Goal: Information Seeking & Learning: Check status

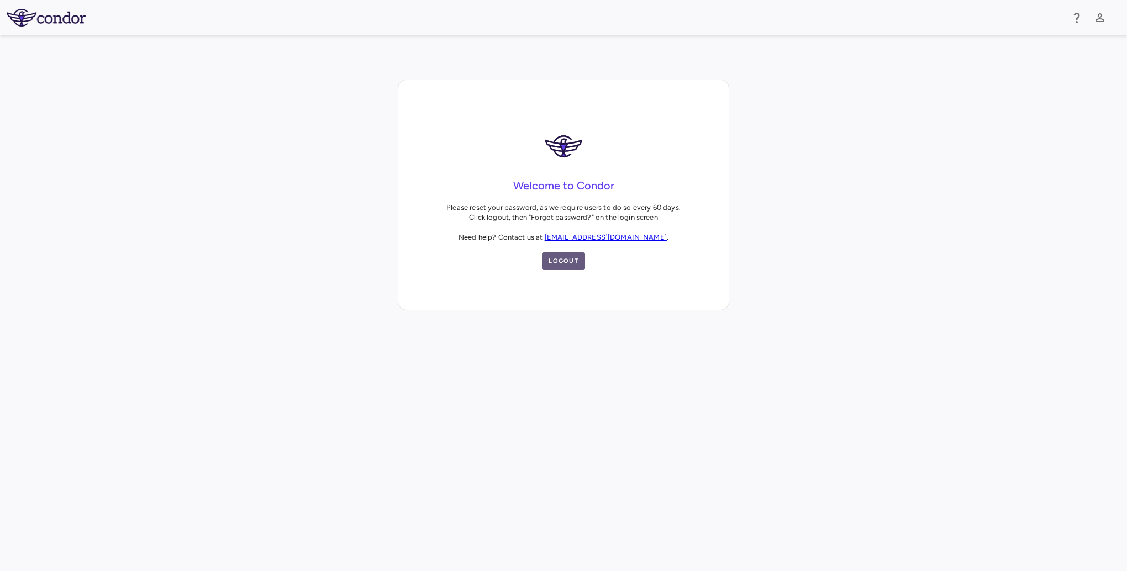
click at [566, 259] on button "Logout" at bounding box center [563, 261] width 43 height 18
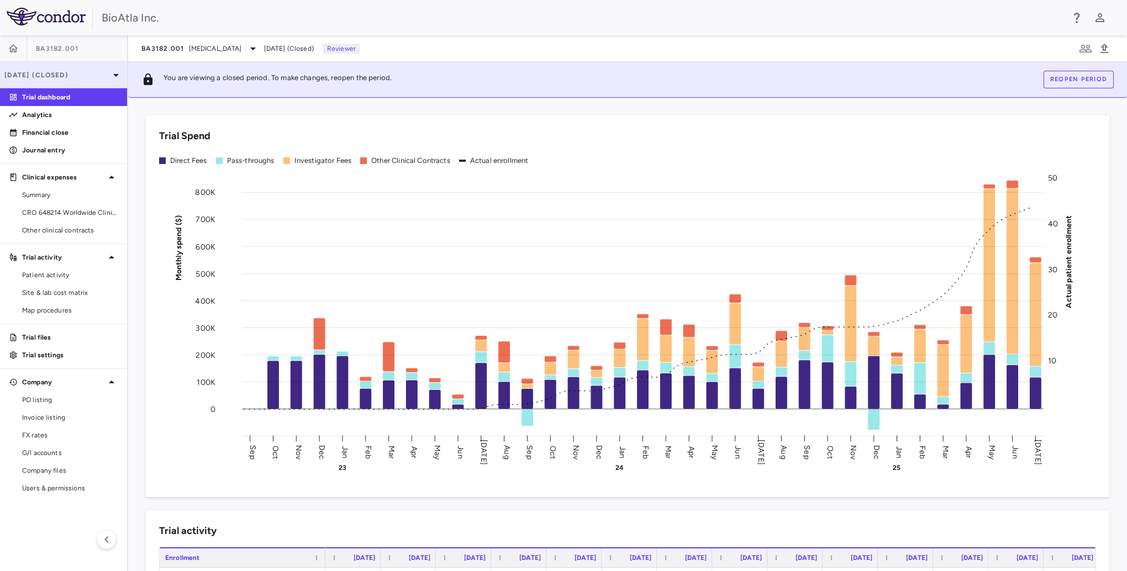
click at [37, 68] on div "[DATE] (Closed)" at bounding box center [63, 75] width 127 height 27
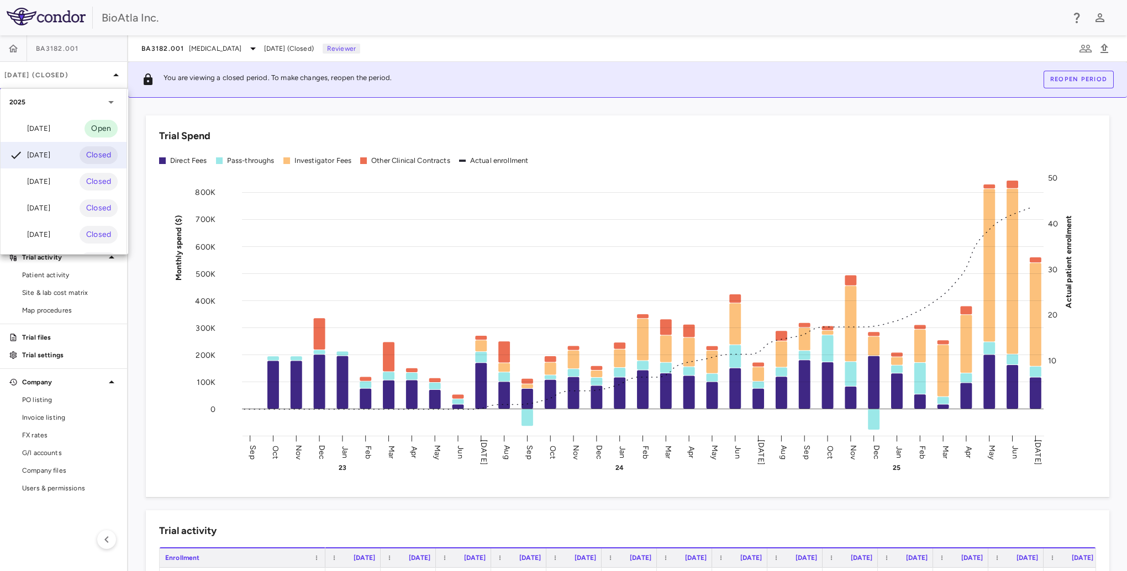
drag, startPoint x: 37, startPoint y: 68, endPoint x: 48, endPoint y: 130, distance: 62.8
click at [48, 130] on div "[DATE]" at bounding box center [29, 128] width 41 height 13
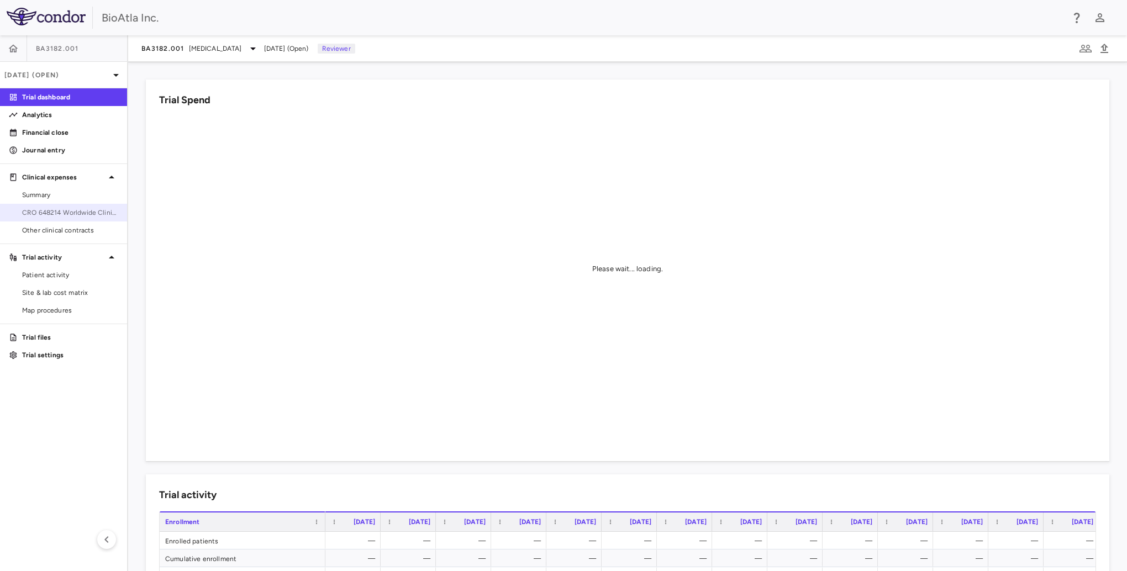
click at [46, 205] on link "CRO 648214 Worldwide Clinical Trials Holdings, Inc." at bounding box center [63, 212] width 127 height 17
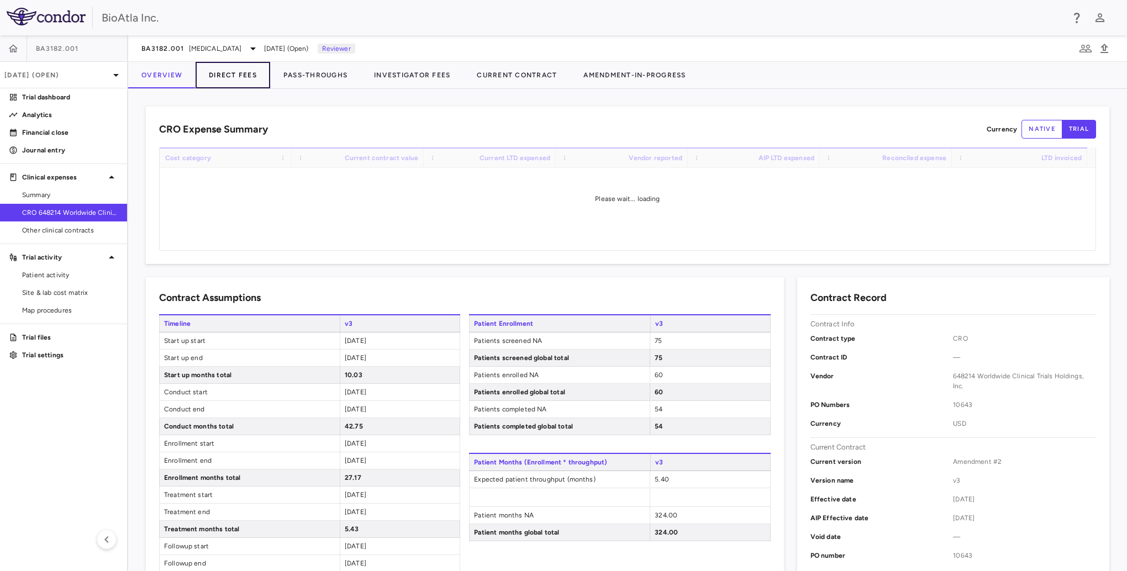
click at [247, 71] on button "Direct Fees" at bounding box center [233, 75] width 75 height 27
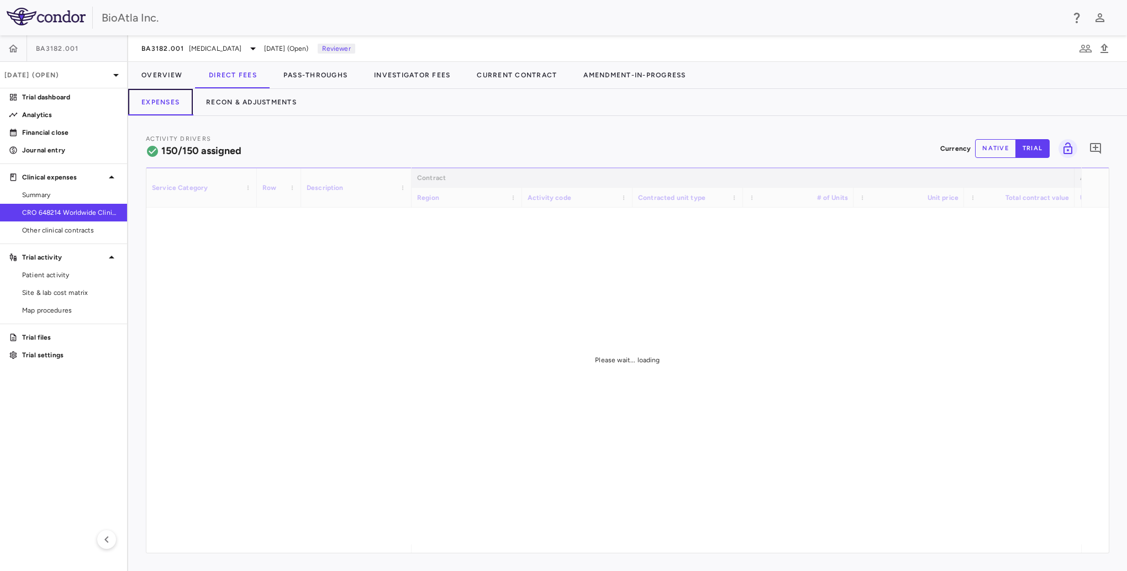
click at [158, 103] on button "Expenses" at bounding box center [160, 102] width 65 height 27
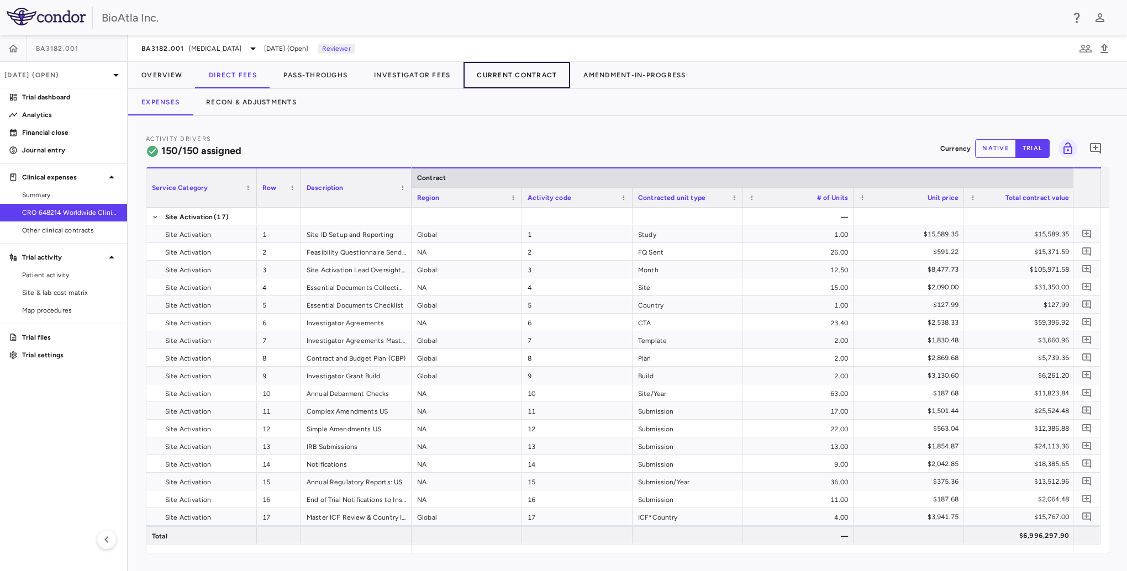
click at [501, 71] on button "Current Contract" at bounding box center [516, 75] width 107 height 27
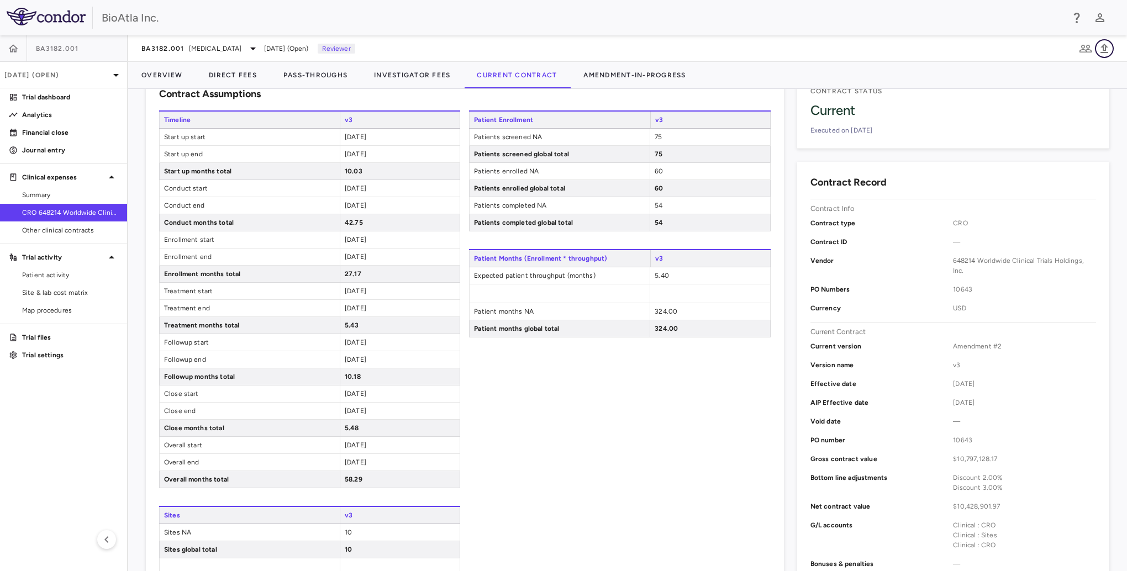
click at [1106, 53] on icon "button" at bounding box center [1103, 48] width 13 height 13
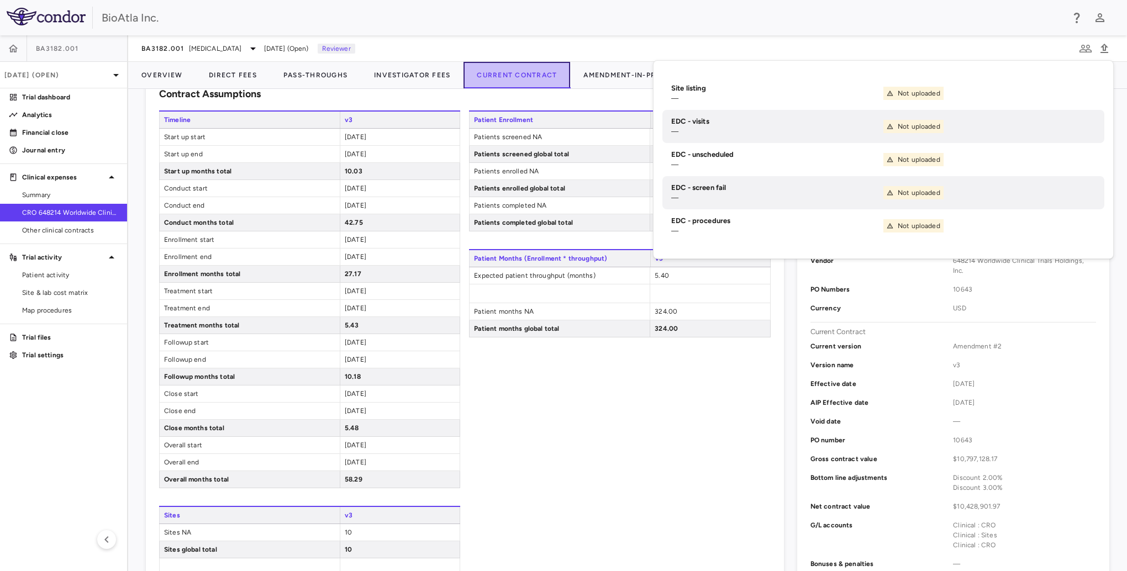
click at [497, 75] on button "Current Contract" at bounding box center [516, 75] width 107 height 27
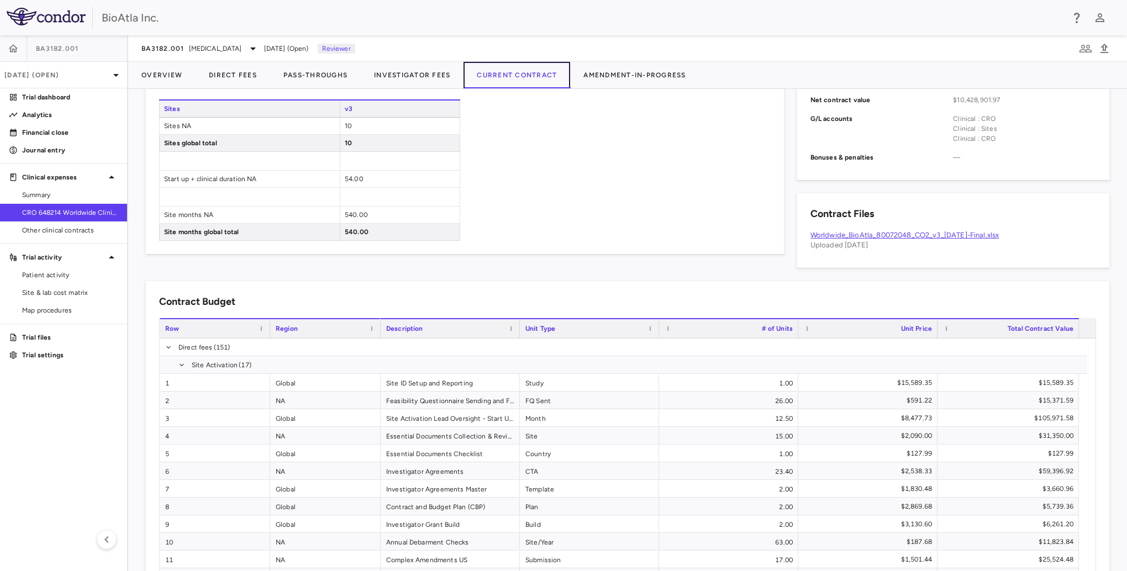
scroll to position [462, 0]
click at [611, 73] on button "Amendment-In-Progress" at bounding box center [634, 75] width 129 height 27
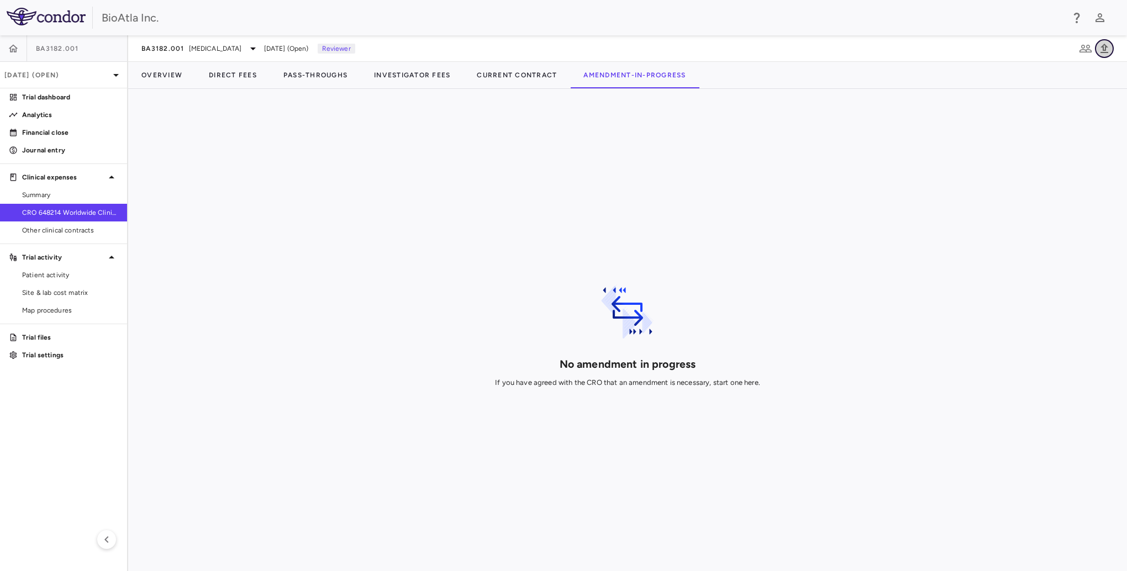
click at [1102, 48] on icon "button" at bounding box center [1103, 48] width 13 height 13
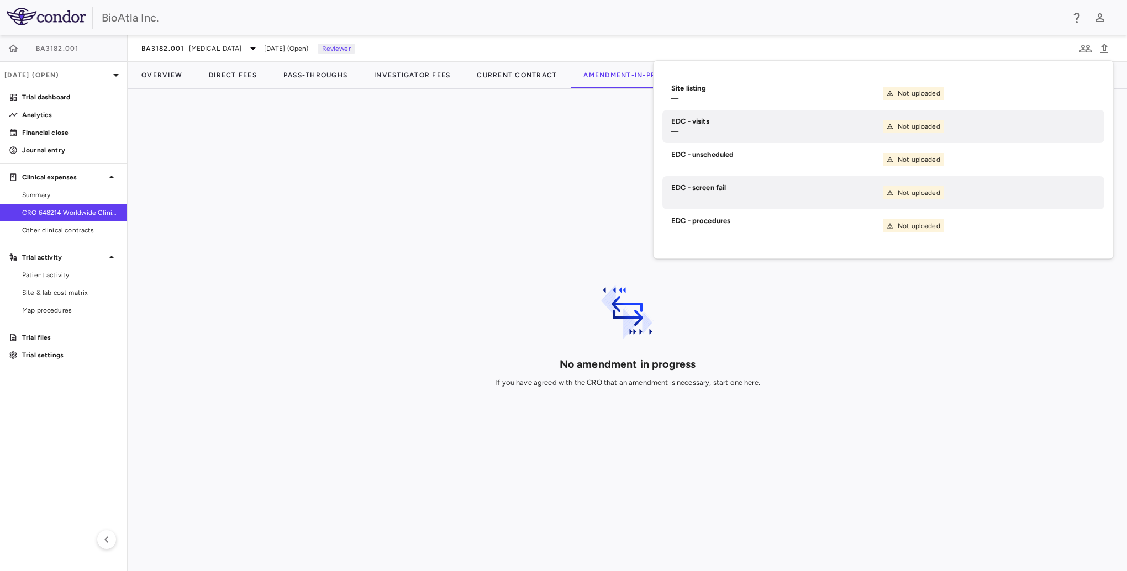
click at [749, 383] on div "No amendment in progress If you have agreed with the CRO that an amendment is n…" at bounding box center [627, 330] width 963 height 447
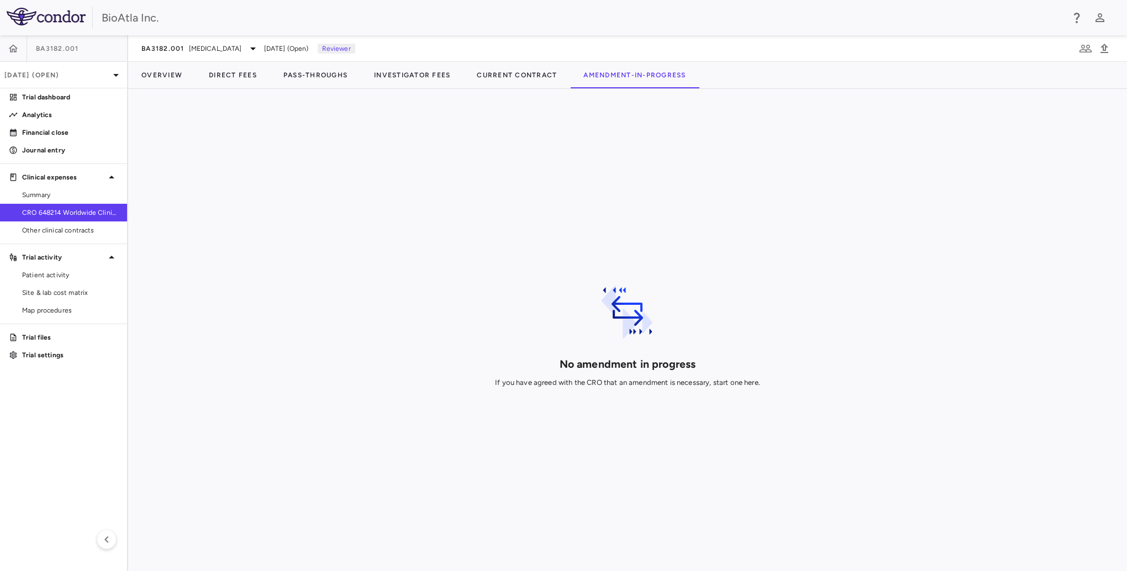
click at [758, 382] on div "No amendment in progress If you have agreed with the CRO that an amendment is n…" at bounding box center [627, 330] width 963 height 447
drag, startPoint x: 743, startPoint y: 381, endPoint x: 635, endPoint y: 366, distance: 109.9
click at [743, 381] on div "No amendment in progress If you have agreed with the CRO that an amendment is n…" at bounding box center [627, 330] width 963 height 447
click at [604, 363] on h2 "No amendment in progress" at bounding box center [627, 364] width 136 height 10
click at [671, 130] on div "No amendment in progress If you have agreed with the CRO that an amendment is n…" at bounding box center [627, 330] width 963 height 447
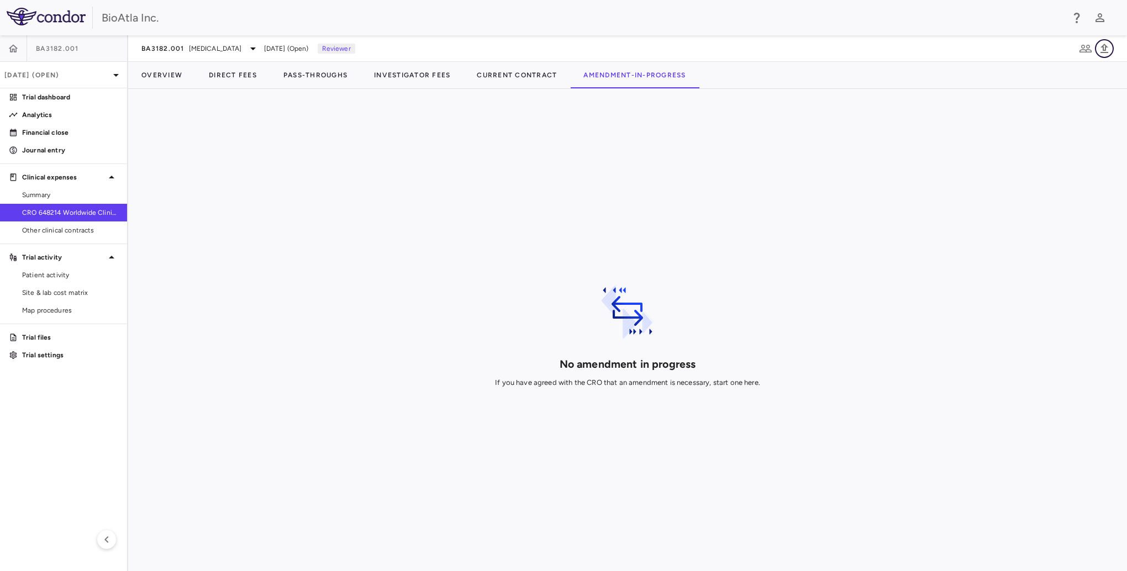
click at [1104, 52] on icon "button" at bounding box center [1104, 48] width 8 height 9
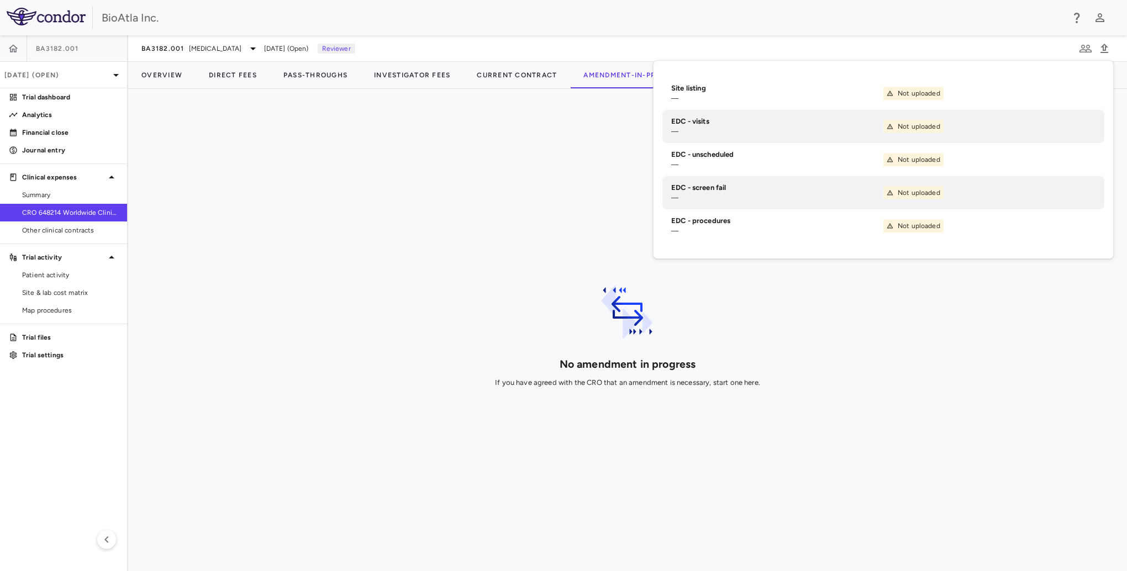
click at [313, 282] on div "No amendment in progress If you have agreed with the CRO that an amendment is n…" at bounding box center [627, 330] width 963 height 447
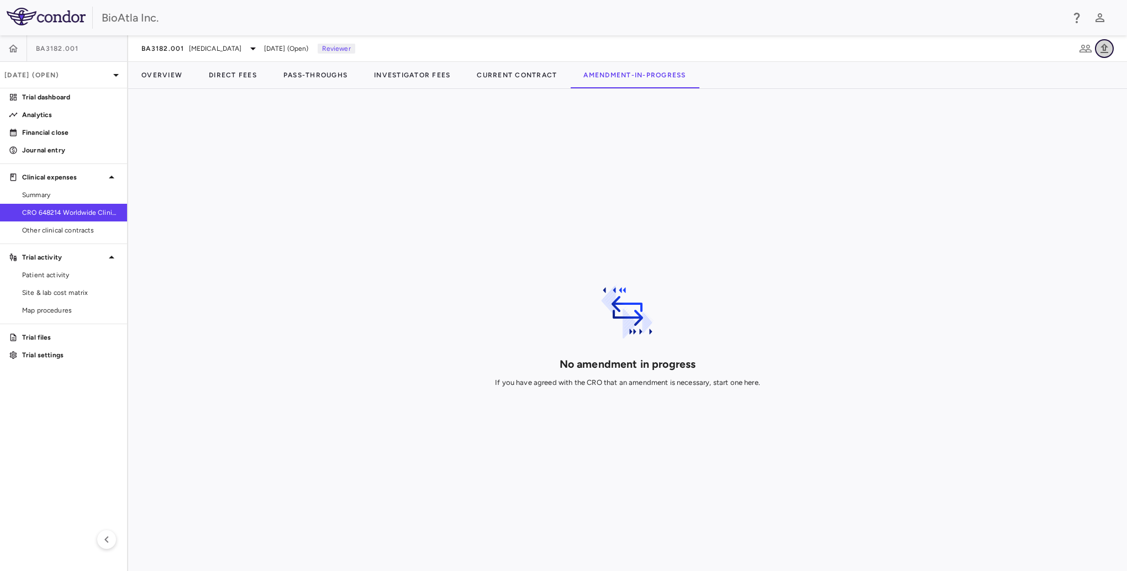
click at [1103, 51] on icon "button" at bounding box center [1103, 48] width 13 height 13
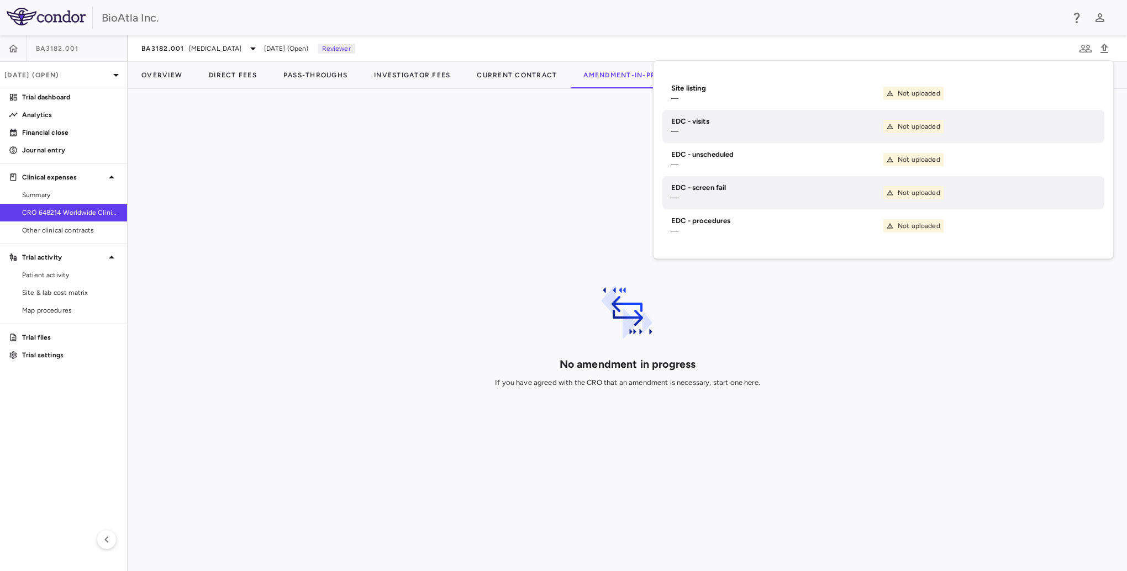
drag, startPoint x: 518, startPoint y: 151, endPoint x: 554, endPoint y: 121, distance: 47.4
click at [520, 146] on div "No amendment in progress If you have agreed with the CRO that an amendment is n…" at bounding box center [627, 330] width 963 height 447
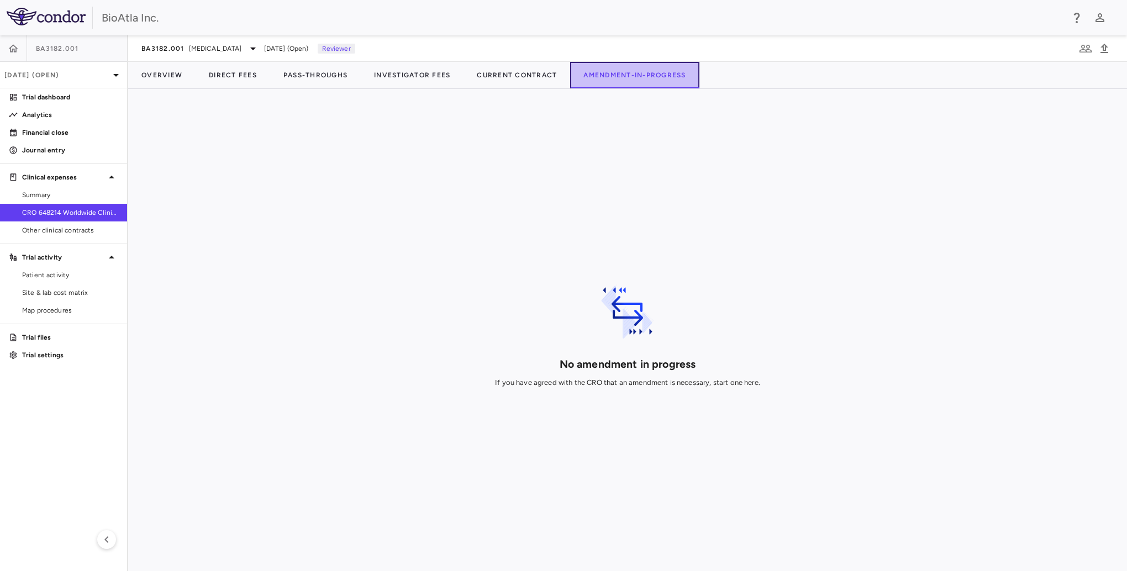
click at [641, 75] on button "Amendment-In-Progress" at bounding box center [634, 75] width 129 height 27
click at [628, 309] on icon at bounding box center [627, 311] width 66 height 66
click at [642, 293] on icon at bounding box center [635, 325] width 169 height 107
click at [646, 77] on button "Amendment-In-Progress" at bounding box center [634, 75] width 129 height 27
click at [485, 81] on button "Current Contract" at bounding box center [516, 75] width 107 height 27
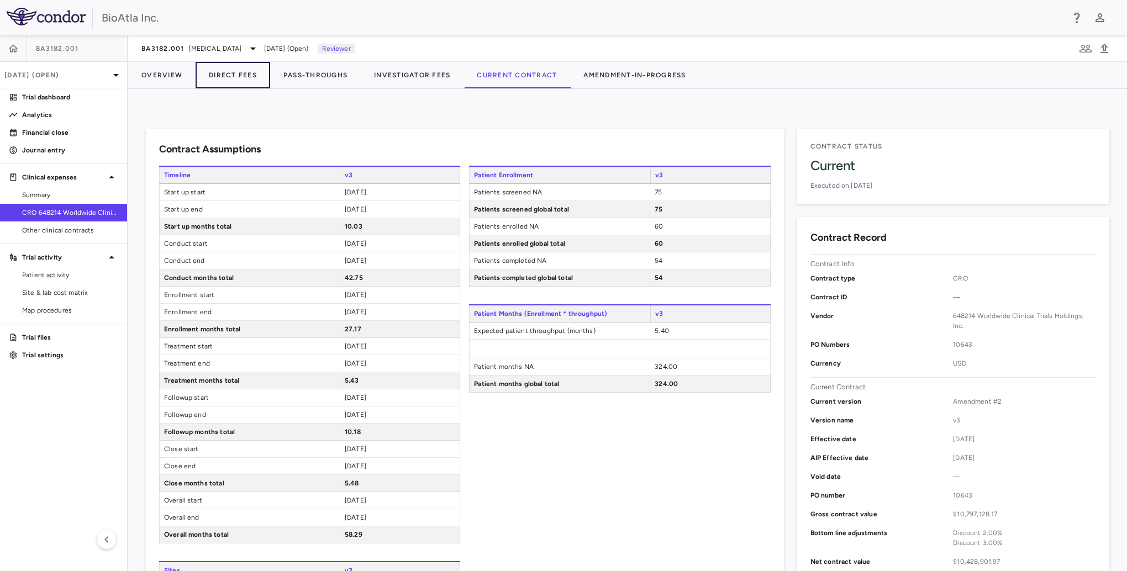
drag, startPoint x: 216, startPoint y: 71, endPoint x: 242, endPoint y: 120, distance: 55.8
click at [216, 71] on button "Direct Fees" at bounding box center [233, 75] width 75 height 27
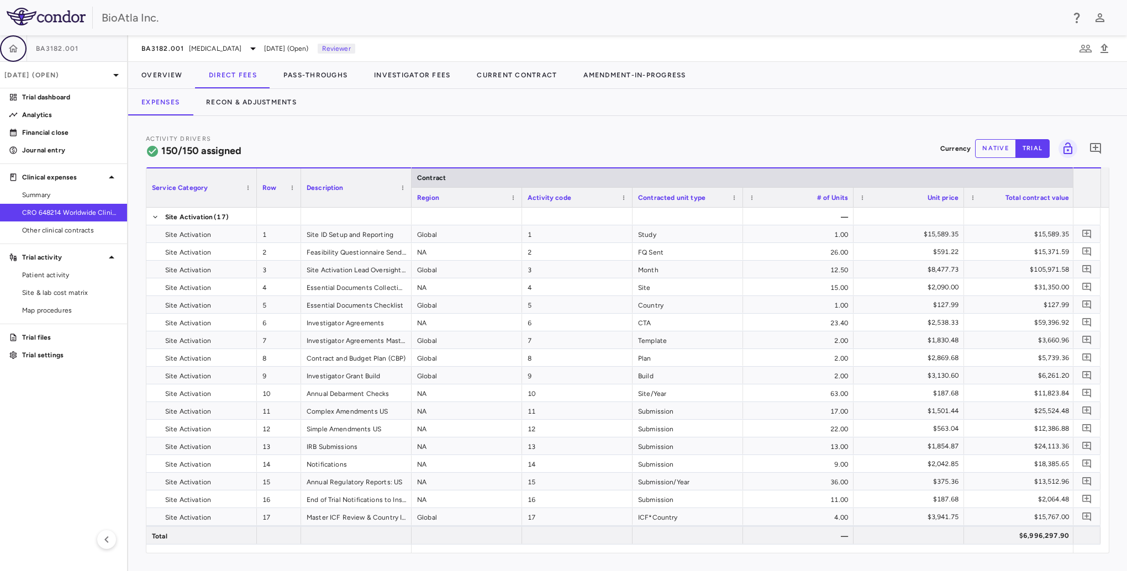
click at [17, 48] on icon "button" at bounding box center [13, 48] width 11 height 11
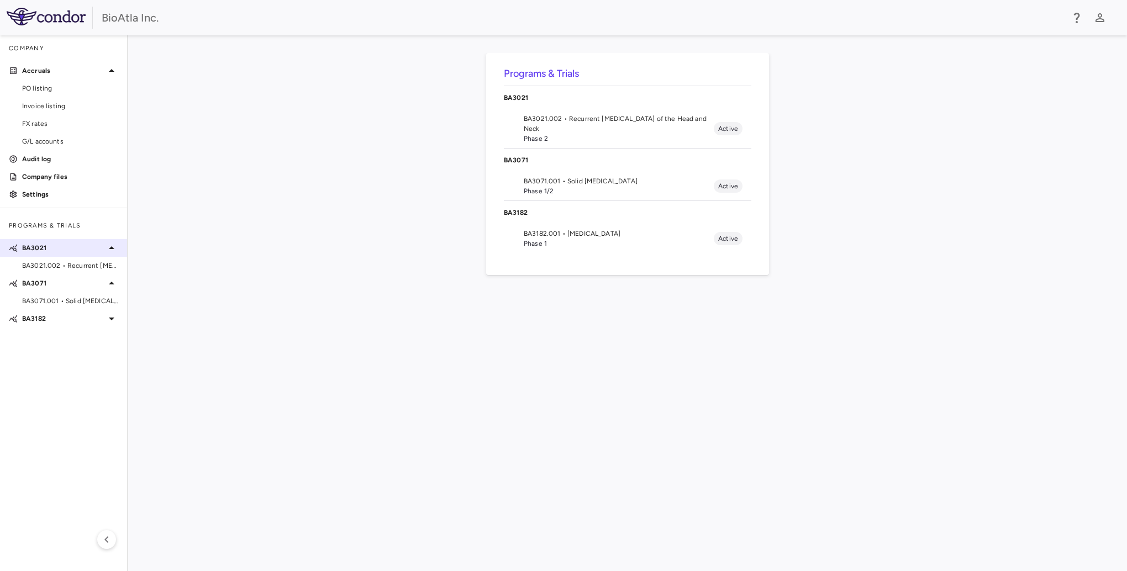
click at [31, 252] on p "BA3021" at bounding box center [63, 248] width 83 height 10
click at [36, 247] on p "BA3021" at bounding box center [63, 248] width 83 height 10
click at [40, 260] on div "BA3021.002 • Recurrent [MEDICAL_DATA] of the Head and Neck" at bounding box center [63, 265] width 127 height 17
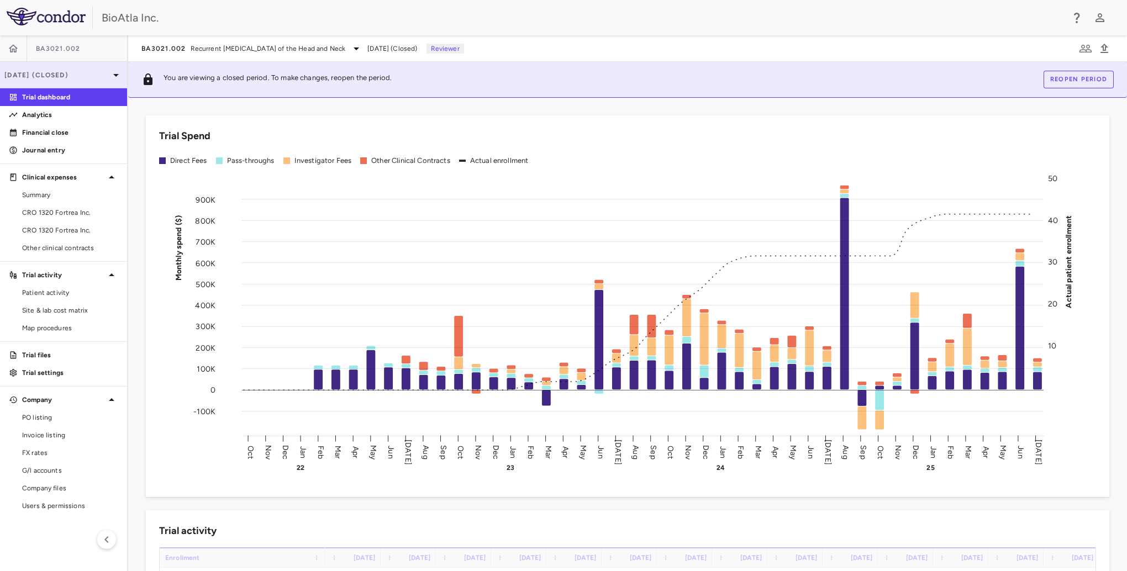
click at [65, 72] on p "[DATE] (Closed)" at bounding box center [56, 75] width 105 height 10
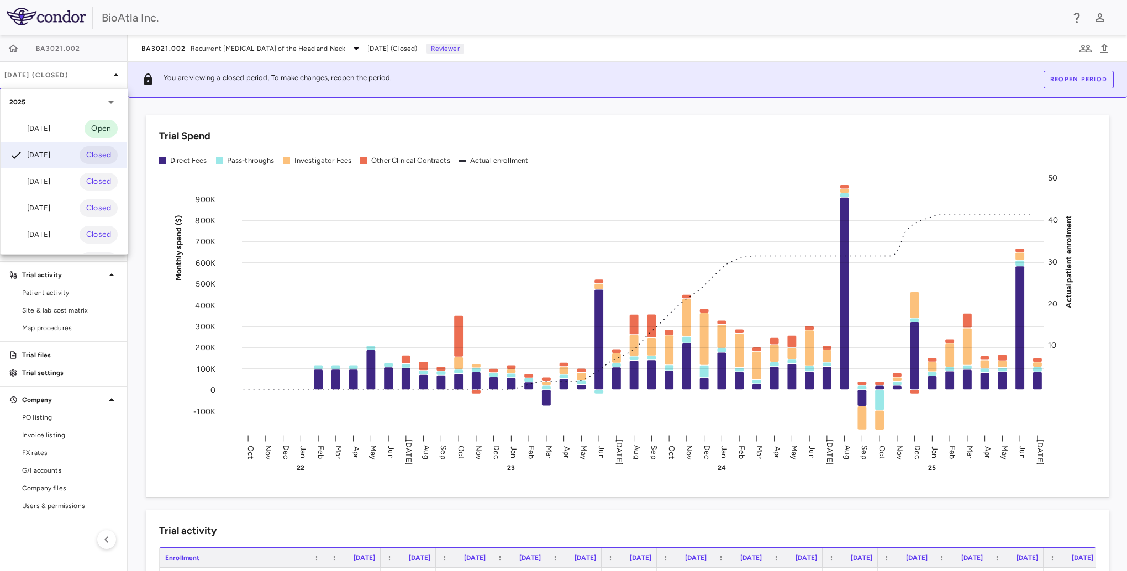
drag, startPoint x: 51, startPoint y: 125, endPoint x: 91, endPoint y: 123, distance: 39.9
click at [50, 125] on div "[DATE]" at bounding box center [29, 128] width 41 height 13
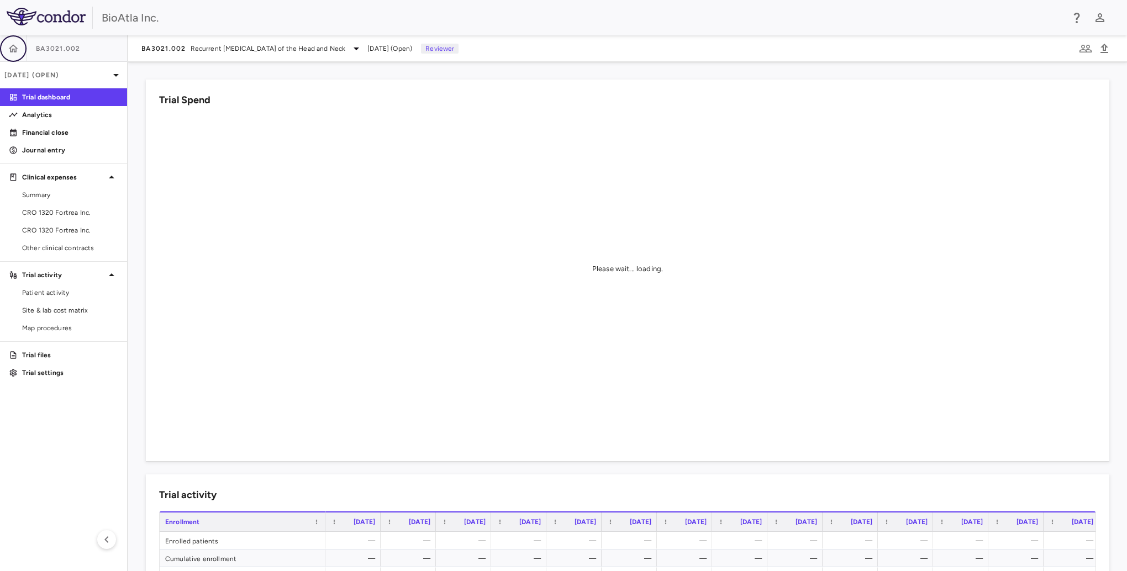
click at [9, 49] on icon "button" at bounding box center [13, 48] width 11 height 11
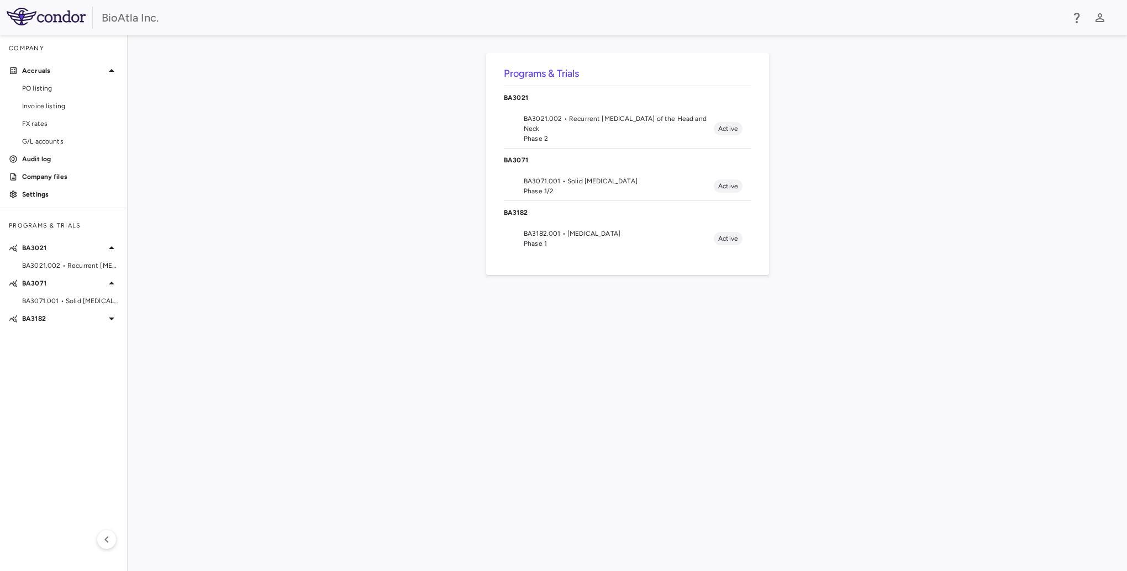
click at [565, 121] on span "BA3021.002 • Recurrent [MEDICAL_DATA] of the Head and Neck" at bounding box center [619, 124] width 190 height 20
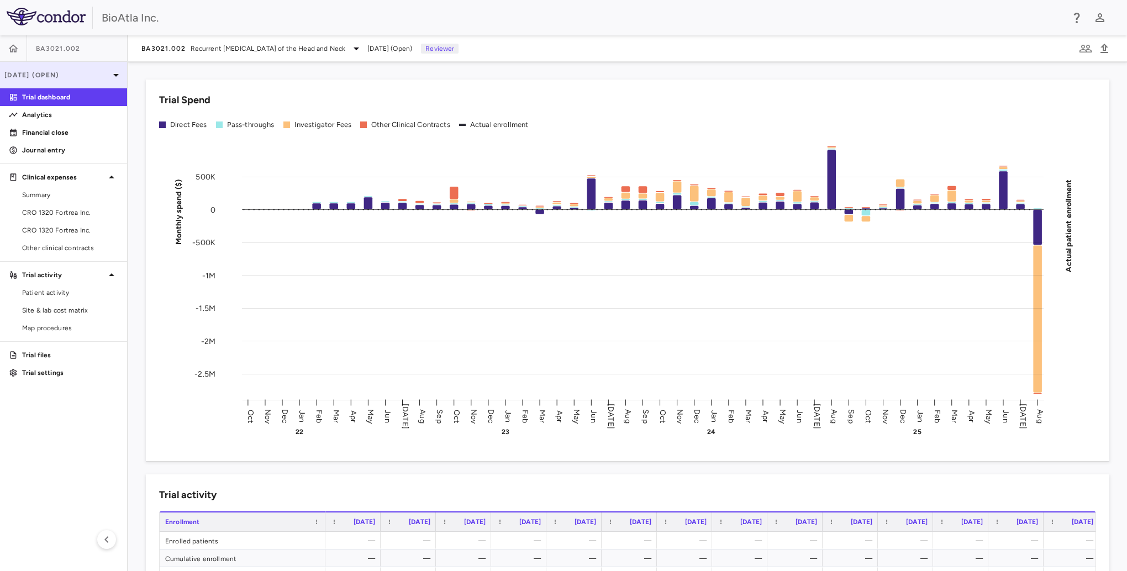
click at [51, 77] on p "[DATE] (Open)" at bounding box center [56, 75] width 105 height 10
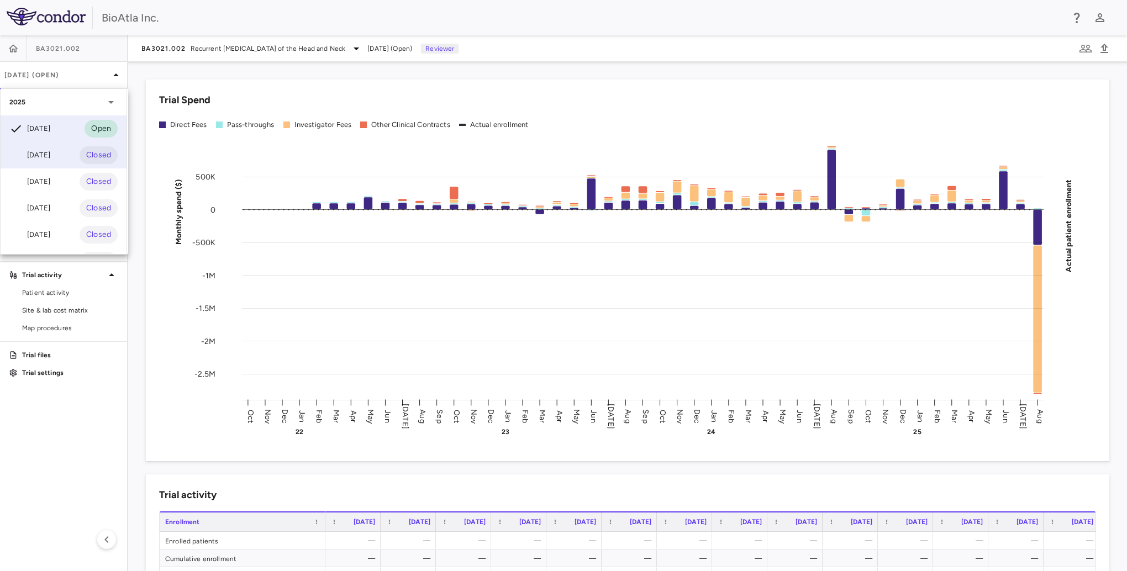
click at [42, 151] on div "[DATE]" at bounding box center [29, 155] width 41 height 13
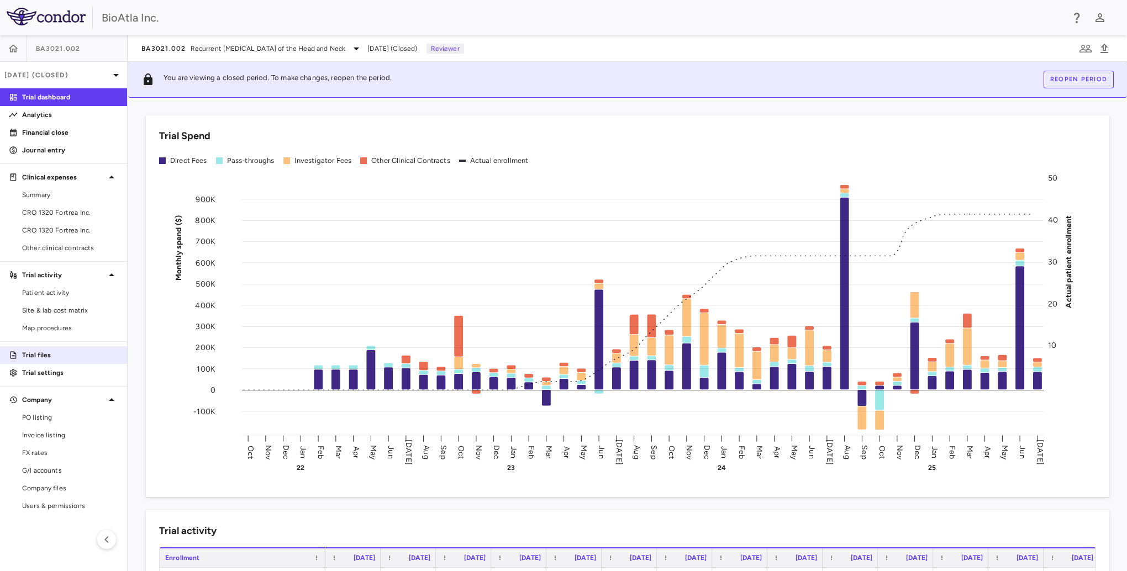
scroll to position [55, 0]
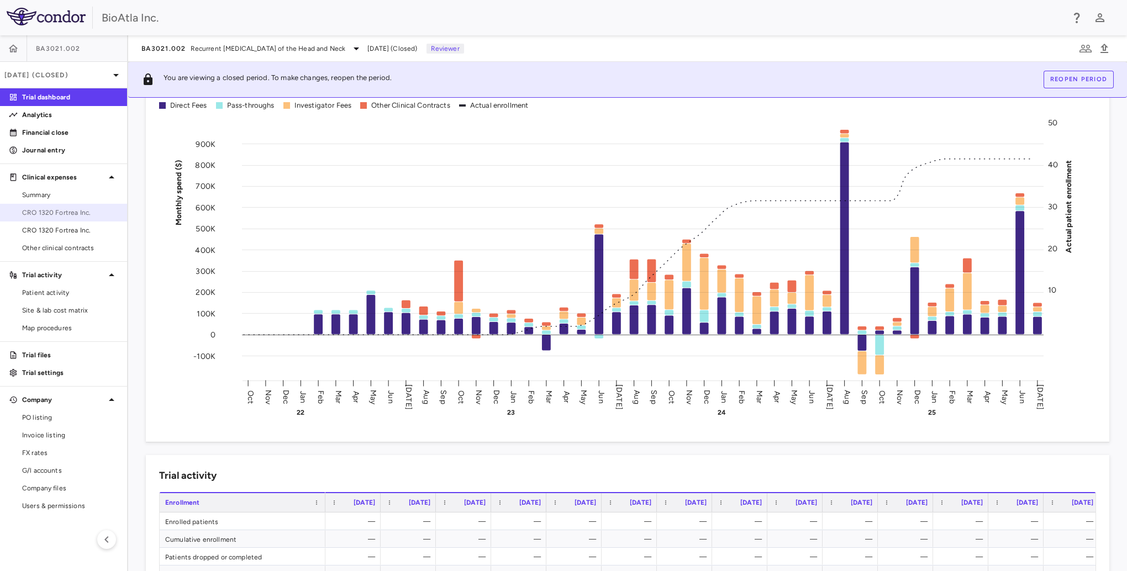
click at [44, 216] on span "CRO 1320 Fortrea Inc." at bounding box center [70, 213] width 96 height 10
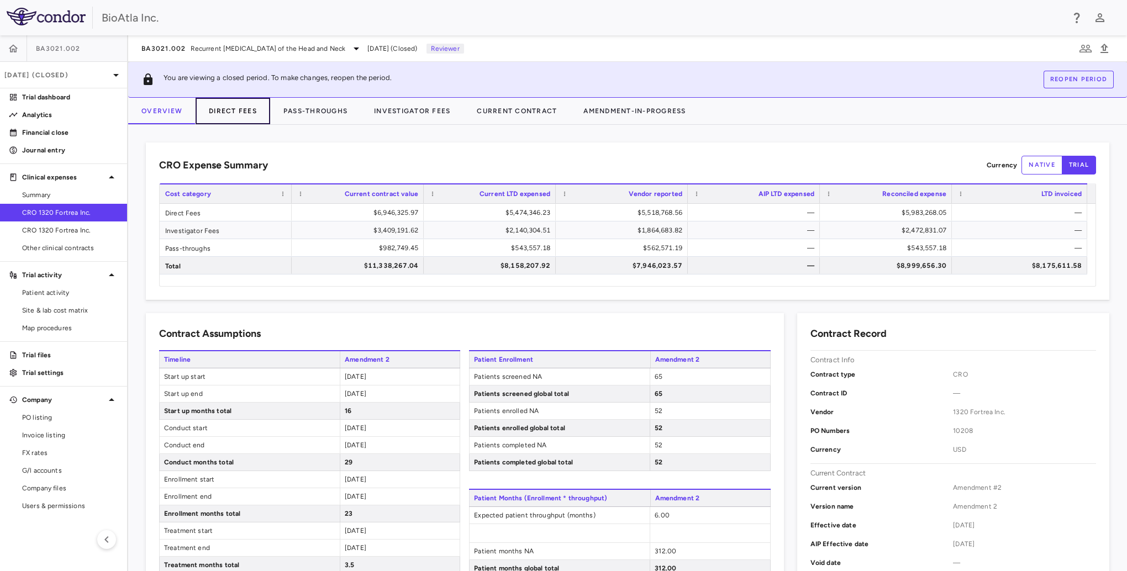
click at [247, 113] on button "Direct Fees" at bounding box center [233, 111] width 75 height 27
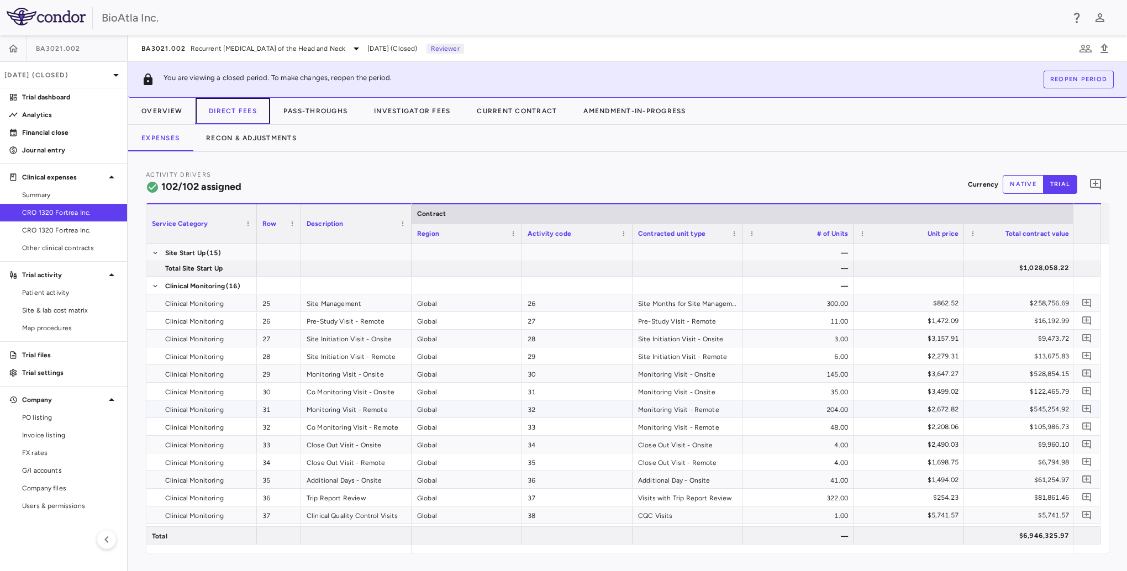
scroll to position [562, 0]
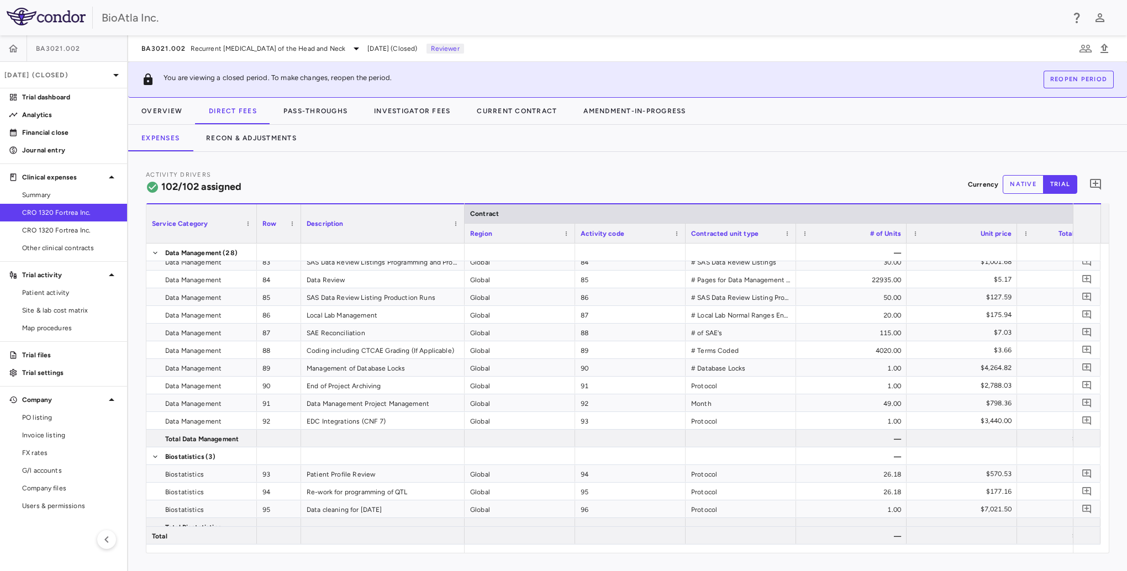
drag, startPoint x: 410, startPoint y: 208, endPoint x: 464, endPoint y: 221, distance: 55.7
click at [464, 221] on div at bounding box center [464, 223] width 4 height 39
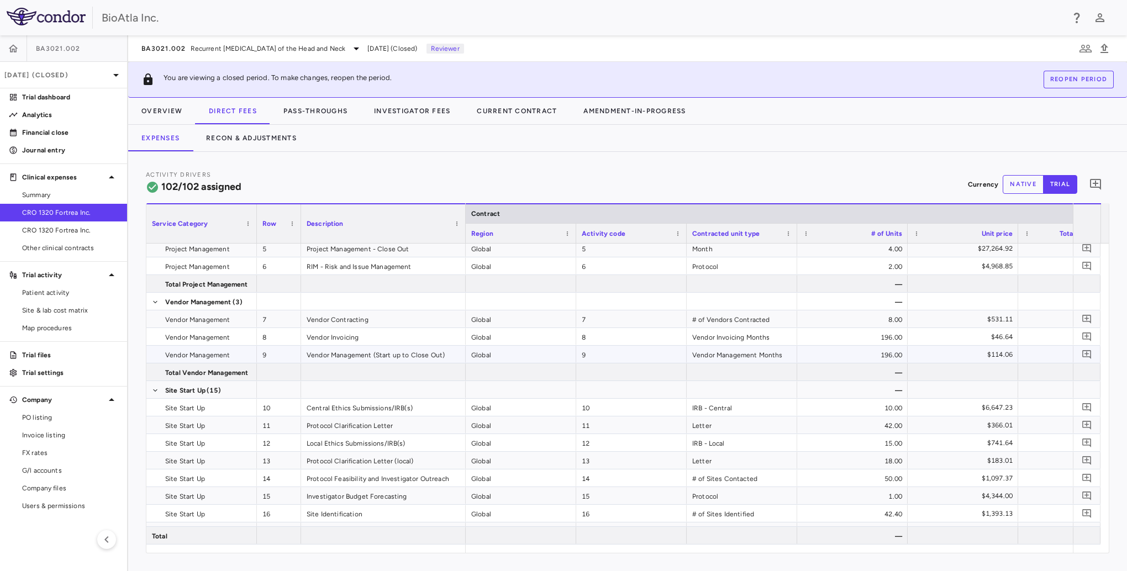
scroll to position [0, 0]
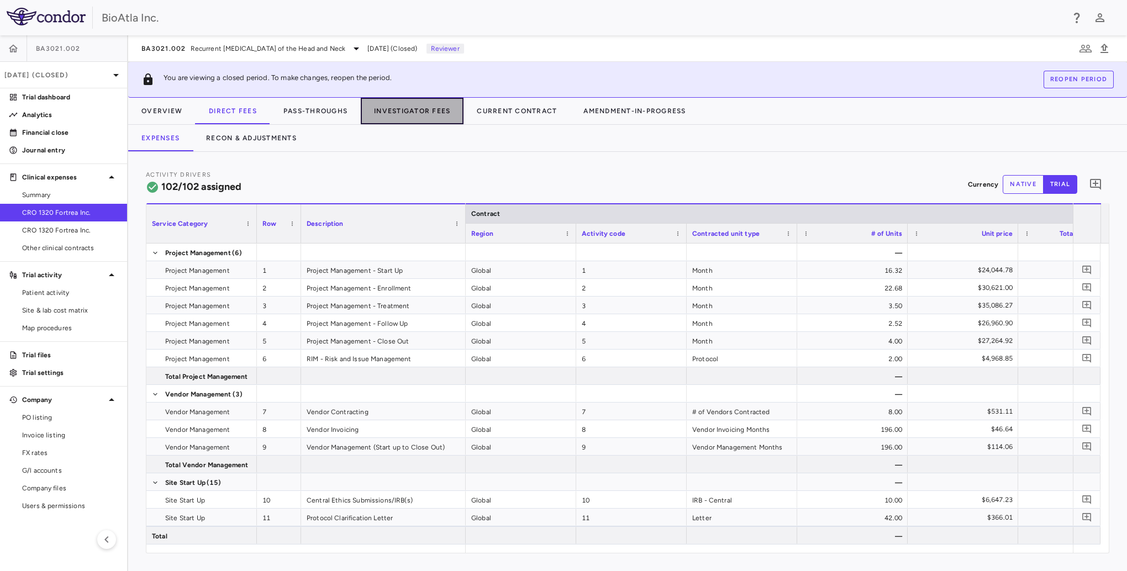
click at [434, 114] on button "Investigator Fees" at bounding box center [412, 111] width 103 height 27
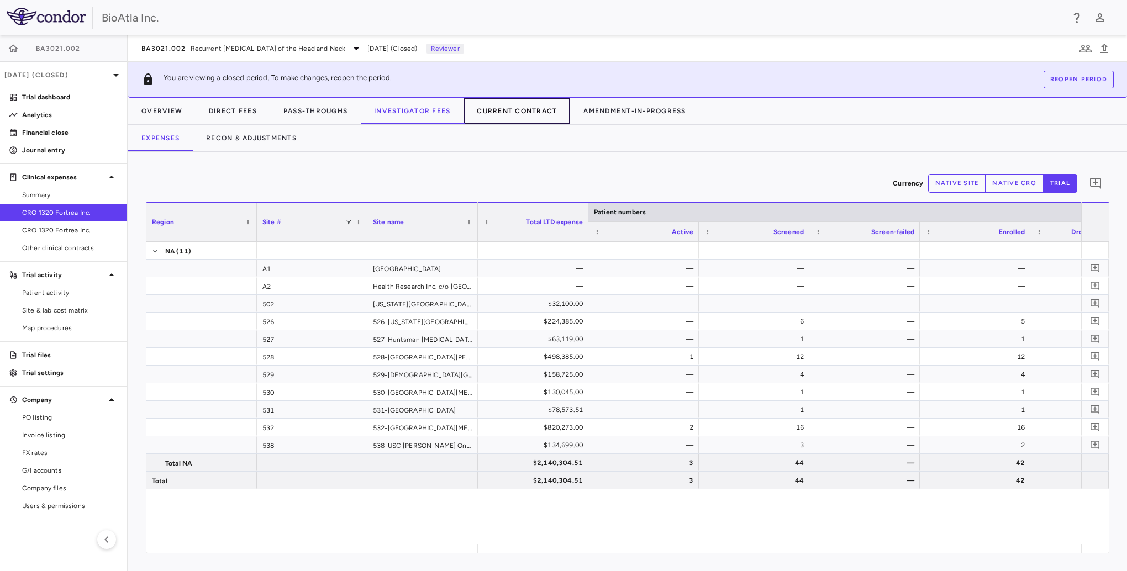
click at [511, 110] on button "Current Contract" at bounding box center [516, 111] width 107 height 27
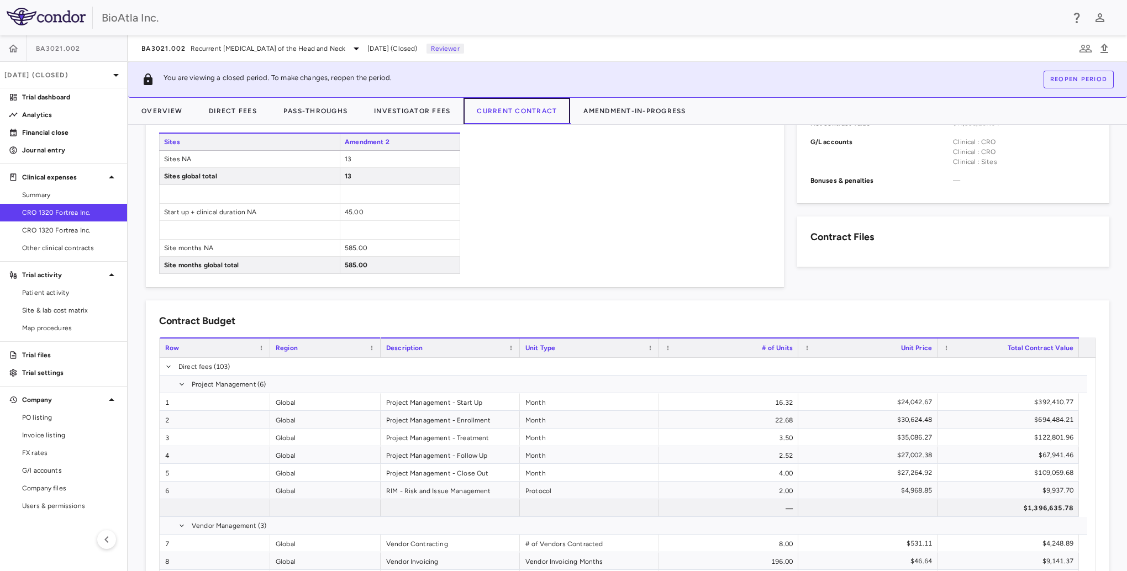
scroll to position [435, 0]
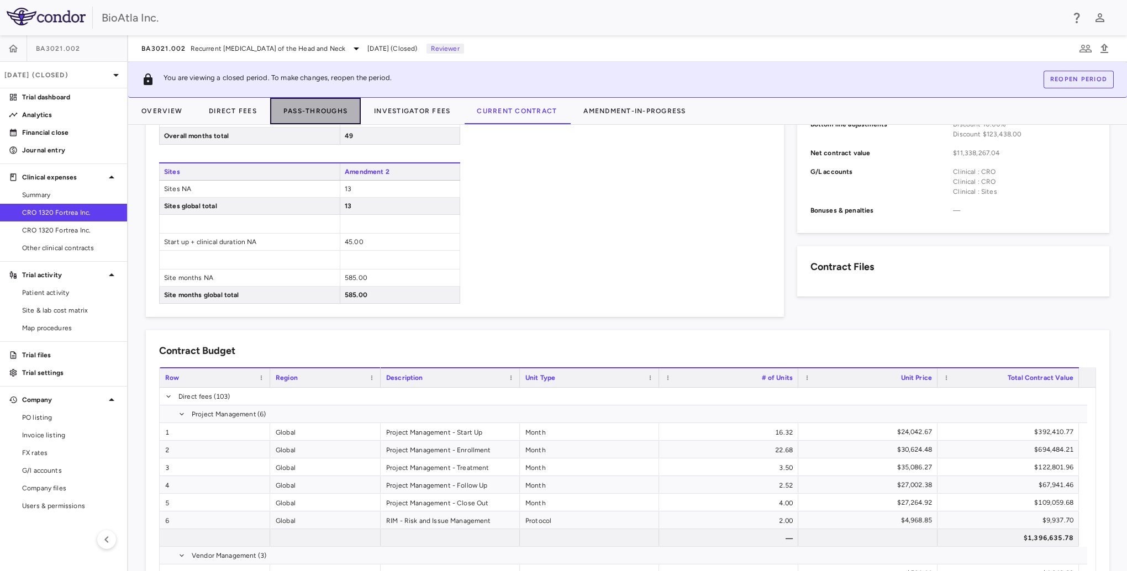
drag, startPoint x: 303, startPoint y: 111, endPoint x: 409, endPoint y: 158, distance: 116.0
click at [304, 111] on button "Pass-Throughs" at bounding box center [315, 111] width 91 height 27
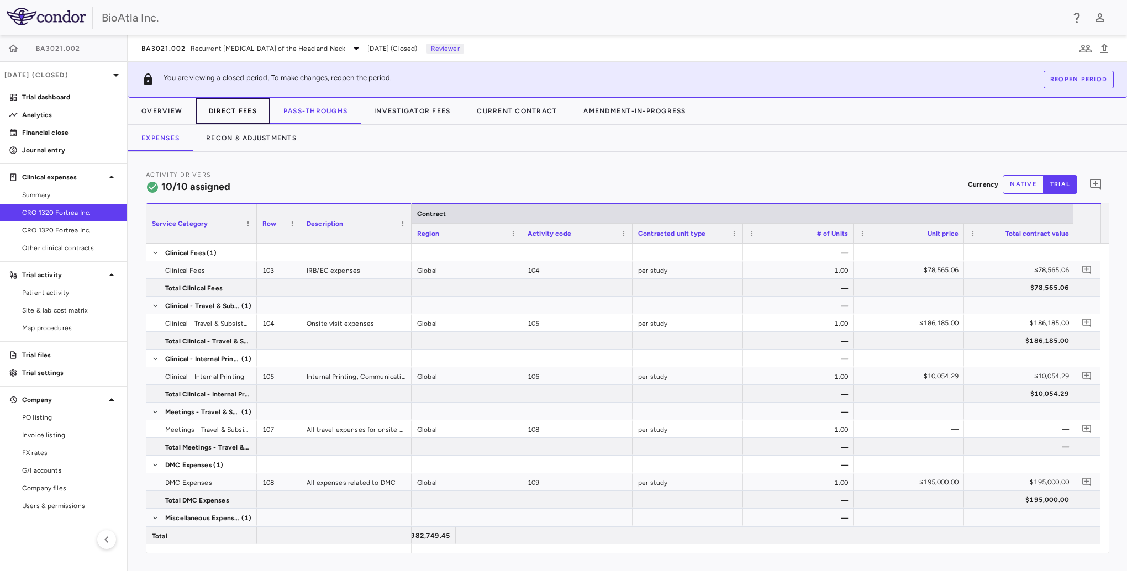
drag, startPoint x: 225, startPoint y: 113, endPoint x: 217, endPoint y: 114, distance: 7.8
click at [225, 113] on button "Direct Fees" at bounding box center [233, 111] width 75 height 27
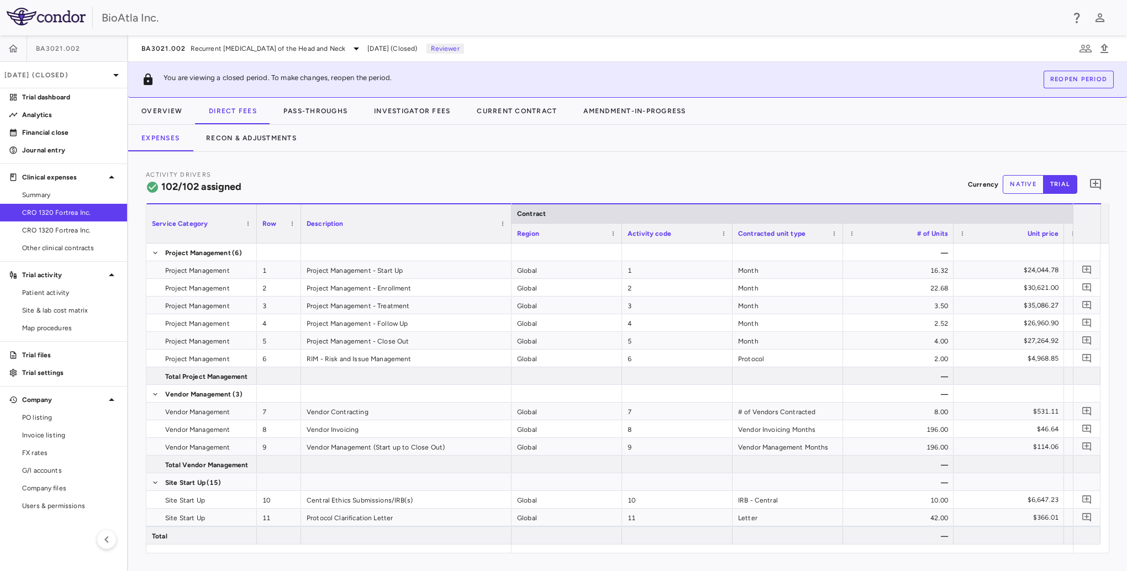
drag, startPoint x: 410, startPoint y: 215, endPoint x: 510, endPoint y: 225, distance: 100.4
click at [510, 225] on div at bounding box center [511, 223] width 4 height 39
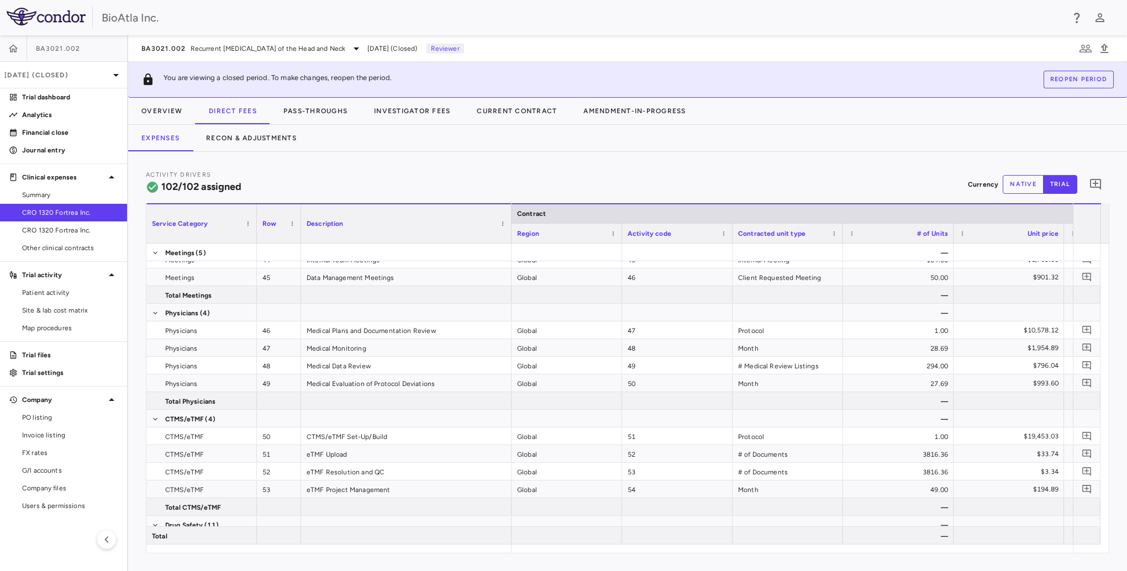
scroll to position [912, 0]
click at [46, 203] on link "Summary" at bounding box center [63, 195] width 127 height 17
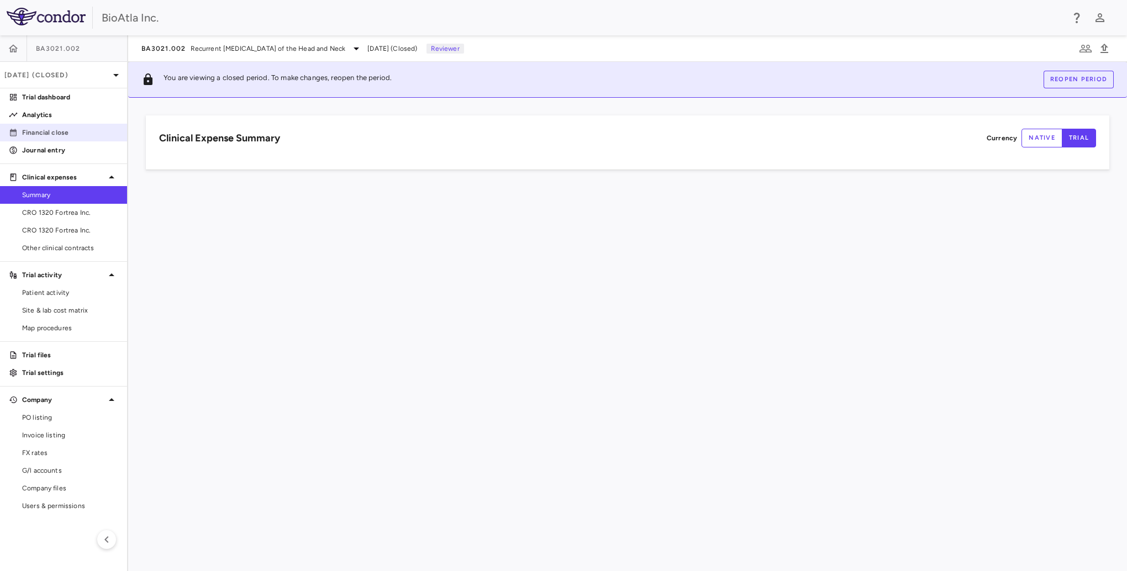
click at [56, 132] on p "Financial close" at bounding box center [70, 133] width 96 height 10
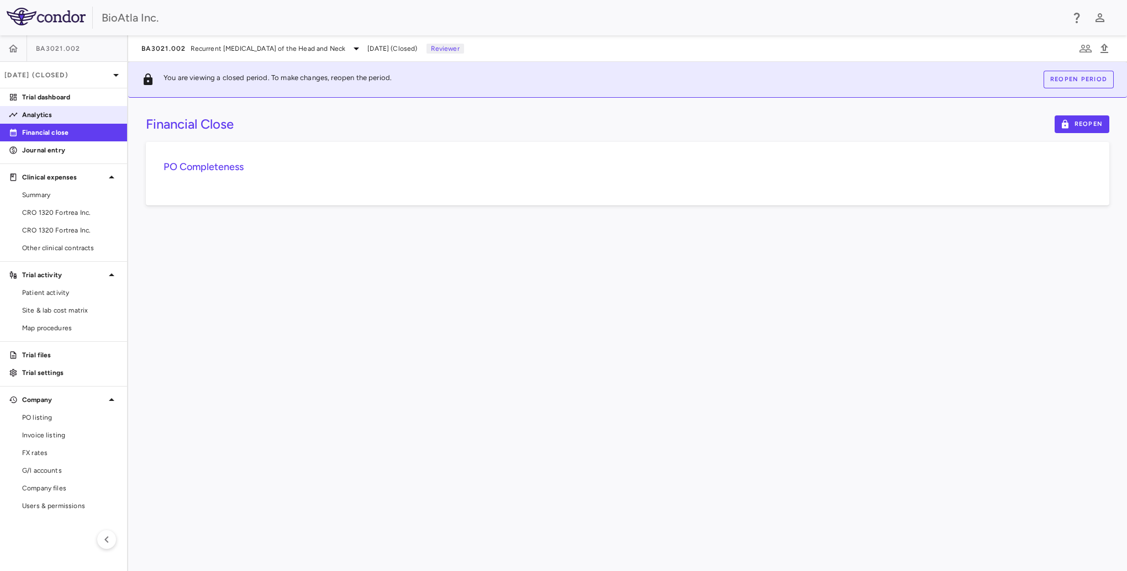
click at [46, 114] on p "Analytics" at bounding box center [70, 115] width 96 height 10
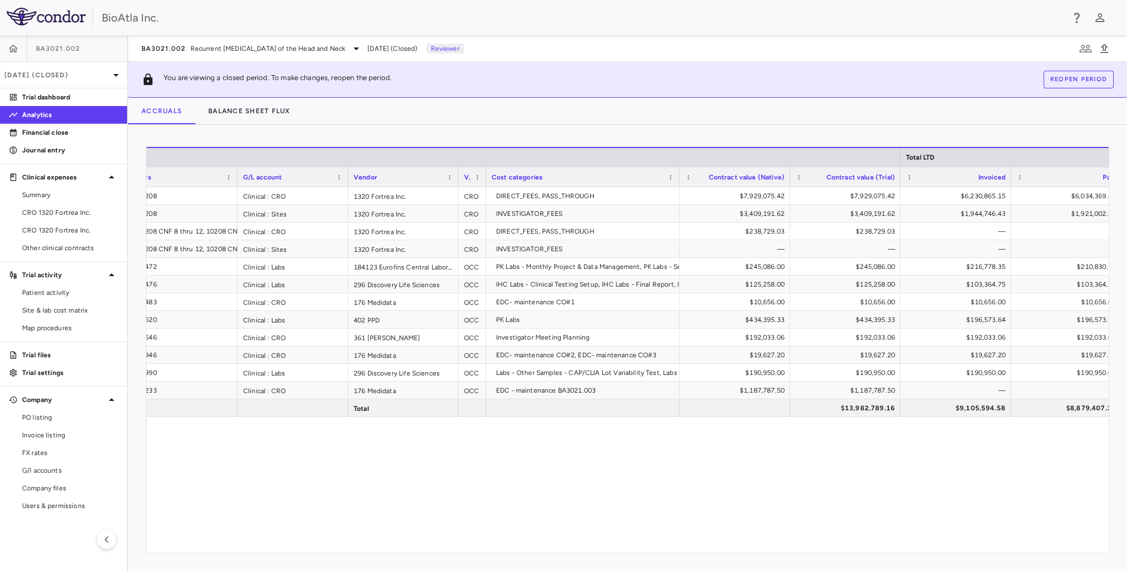
scroll to position [0, 22]
drag, startPoint x: 60, startPoint y: 97, endPoint x: 93, endPoint y: 107, distance: 35.1
click at [60, 97] on p "Trial dashboard" at bounding box center [70, 97] width 96 height 10
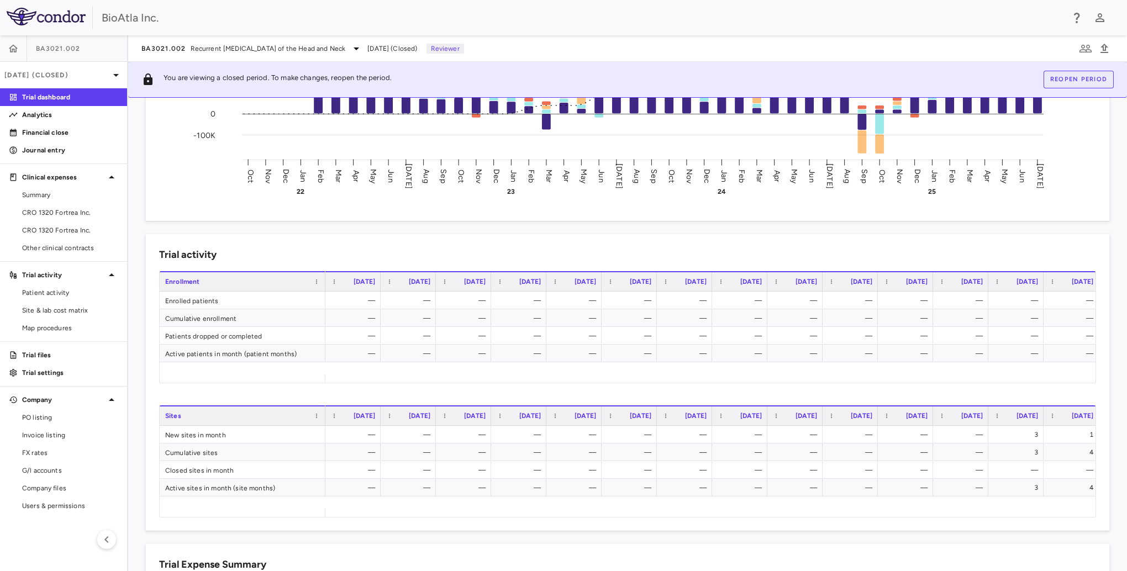
scroll to position [0, 111]
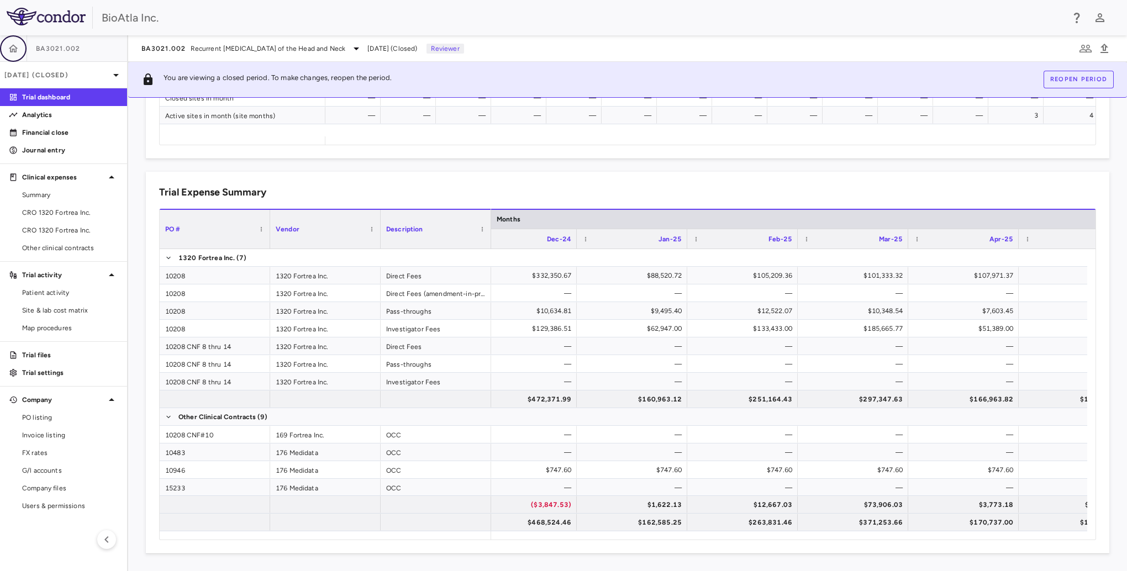
click at [20, 50] on button "button" at bounding box center [13, 48] width 27 height 27
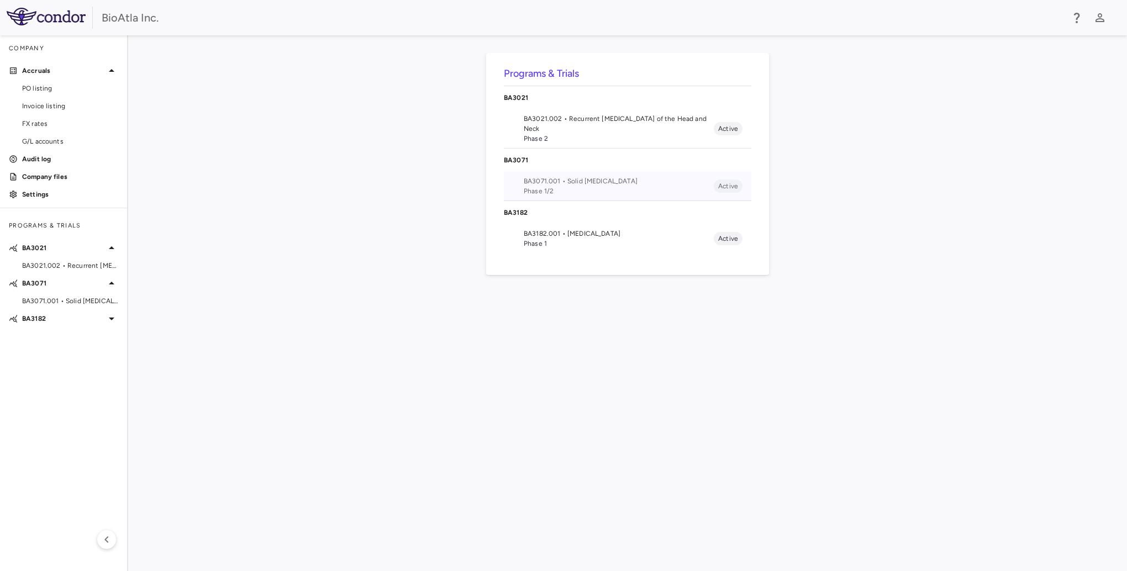
click at [527, 176] on span "BA3071.001 • Solid [MEDICAL_DATA]" at bounding box center [619, 181] width 190 height 10
